Goal: Find specific page/section: Find specific page/section

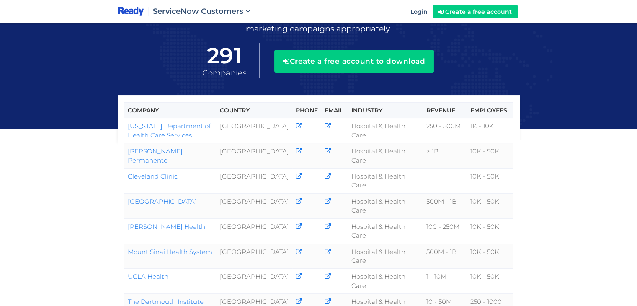
scroll to position [101, 0]
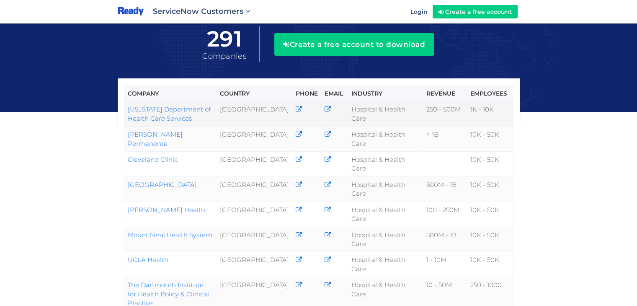
click at [158, 109] on link "California Department of Health Care Services" at bounding box center [169, 113] width 83 height 17
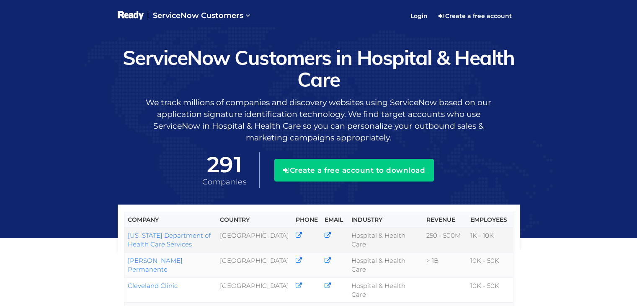
scroll to position [124, 0]
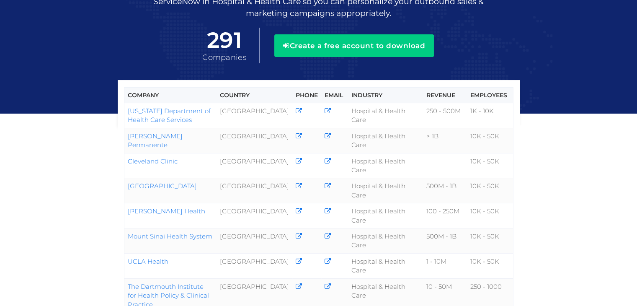
click at [561, 184] on div "Company Country Phone Email Industry Revenue Employees California Department of…" at bounding box center [318, 286] width 637 height 770
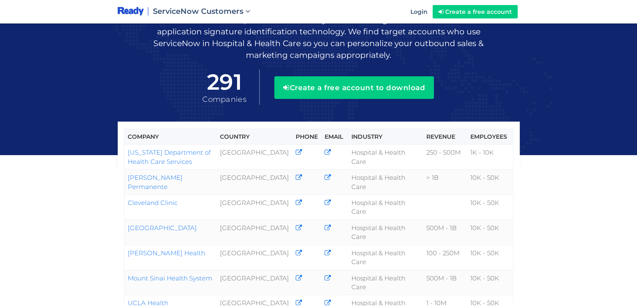
scroll to position [0, 0]
